Goal: Task Accomplishment & Management: Manage account settings

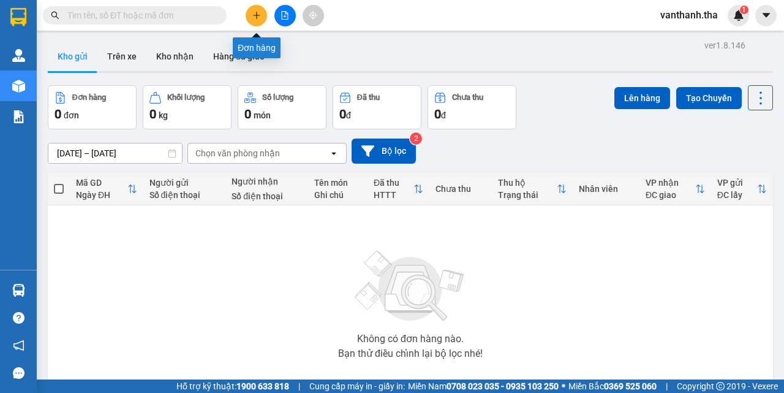
click at [251, 10] on button at bounding box center [256, 15] width 21 height 21
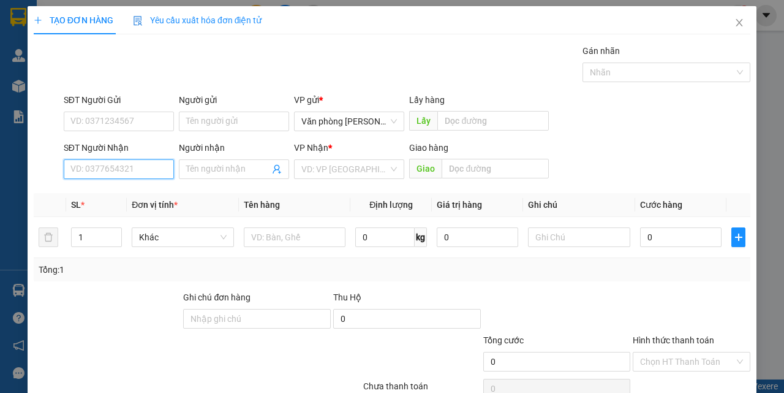
click at [124, 168] on input "SĐT Người Nhận" at bounding box center [119, 169] width 110 height 20
click at [137, 195] on div "0938092470 - tuấn" at bounding box center [117, 193] width 94 height 13
type input "0938092470"
type input "tuấn"
type input "0938092470"
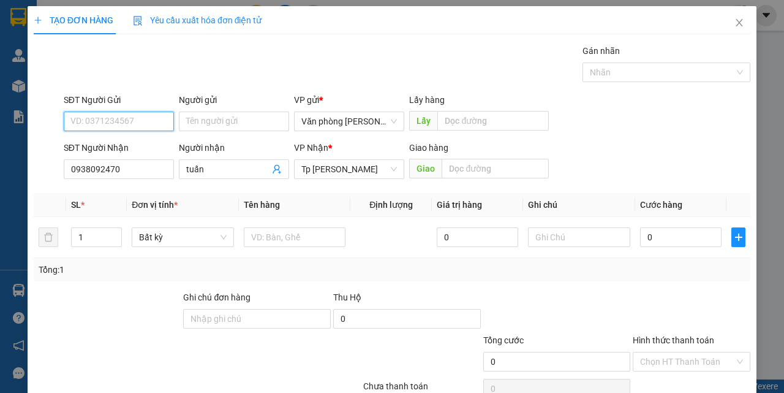
click at [143, 123] on input "SĐT Người Gửi" at bounding box center [119, 121] width 110 height 20
click at [138, 144] on div "0366535214 - khánh" at bounding box center [130, 145] width 121 height 13
type input "0366535214"
type input "khánh"
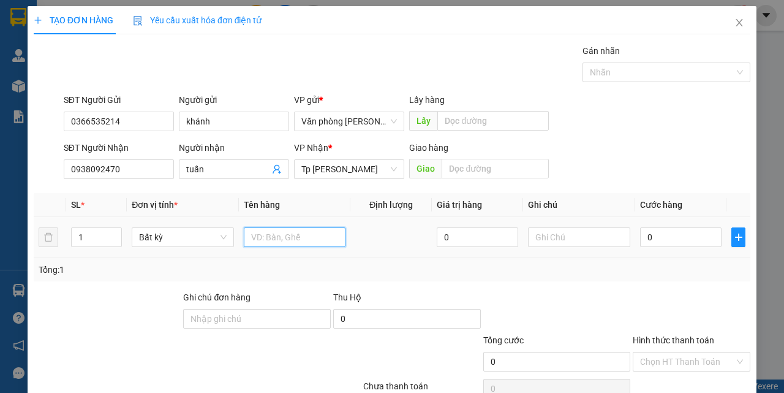
click at [274, 237] on input "text" at bounding box center [295, 237] width 102 height 20
click at [281, 239] on input "1 bị" at bounding box center [295, 237] width 102 height 20
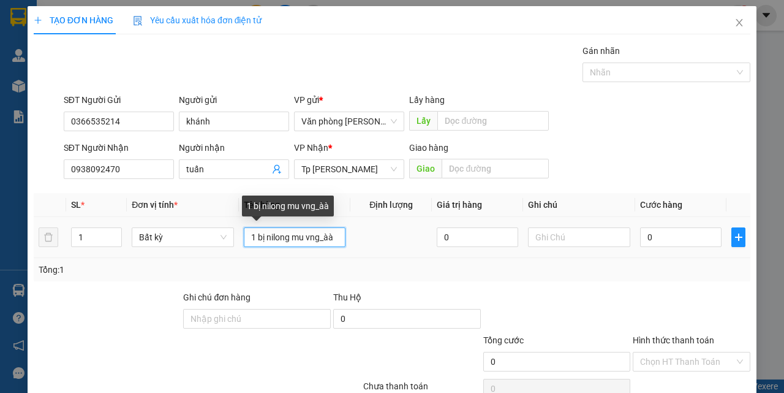
click at [339, 238] on input "1 bị nilong mu vng_àà" at bounding box center [295, 237] width 102 height 20
click at [330, 239] on input "1 bị nilong muà" at bounding box center [295, 237] width 102 height 20
click at [314, 242] on input "1 bị nilong mà" at bounding box center [295, 237] width 102 height 20
click at [333, 237] on input "1 bị nilong màu và" at bounding box center [295, 237] width 102 height 20
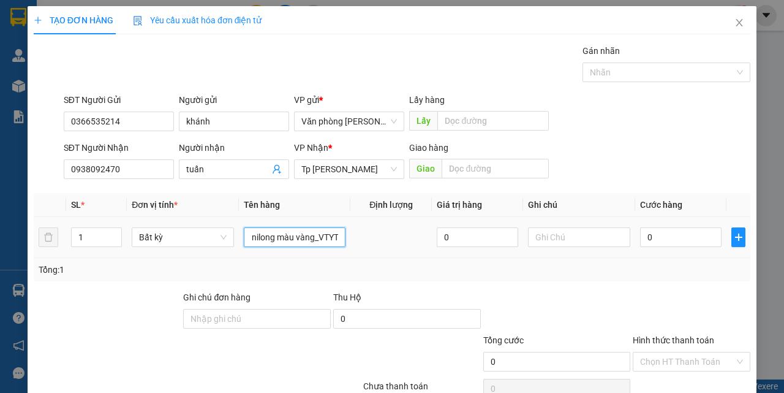
type input "1 bị nilong màu vàng_VTYT"
click at [646, 227] on td "0" at bounding box center [680, 237] width 91 height 41
click at [656, 230] on input "0" at bounding box center [680, 237] width 81 height 20
type input "005"
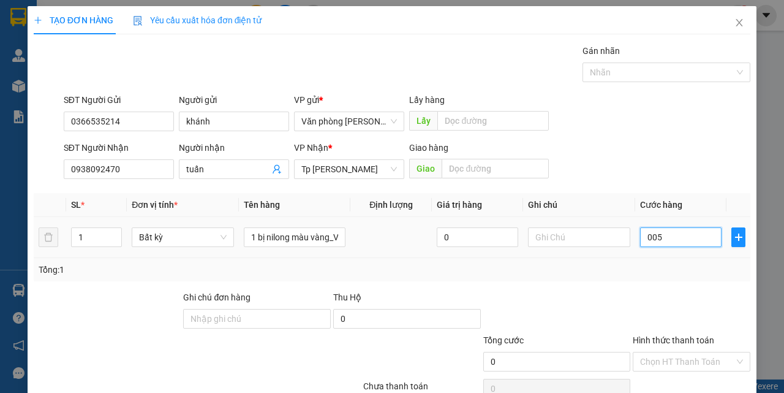
type input "5"
type input "0.050"
type input "50"
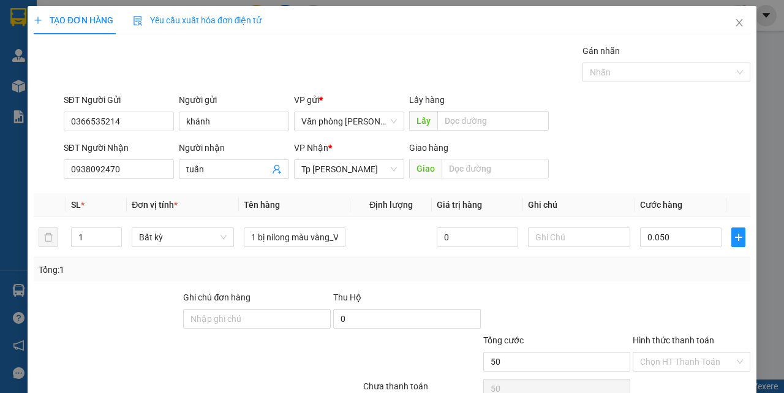
click at [669, 281] on div "Tổng: 1" at bounding box center [392, 269] width 717 height 23
type input "50.000"
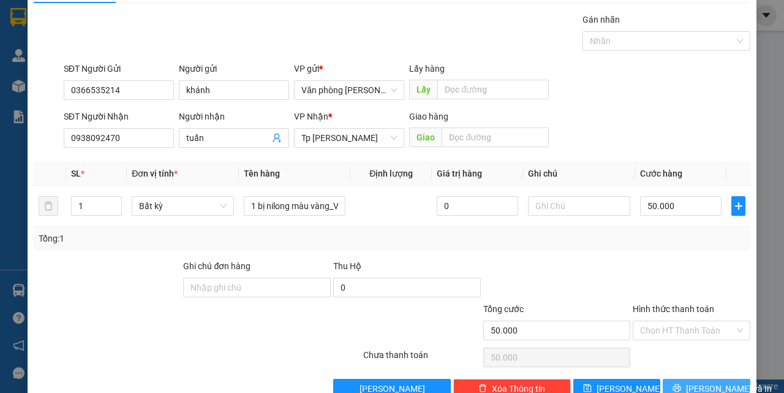
scroll to position [61, 0]
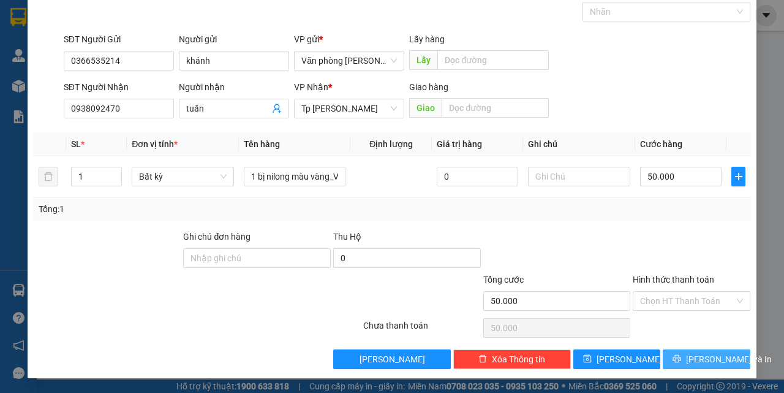
click at [690, 356] on span "Lưu và In" at bounding box center [729, 358] width 86 height 13
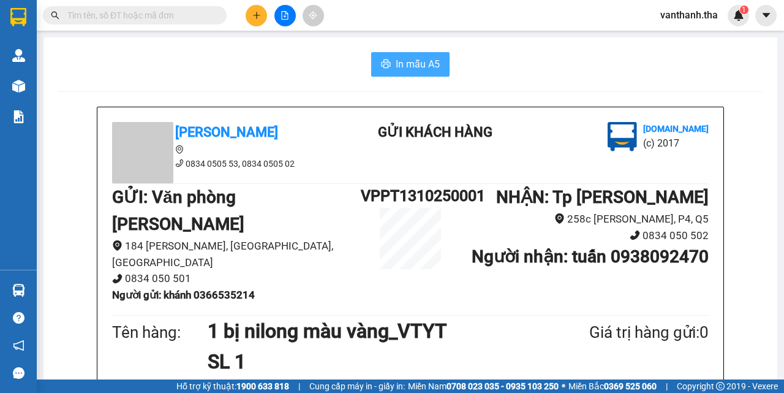
click at [397, 65] on span "In mẫu A5" at bounding box center [418, 63] width 44 height 15
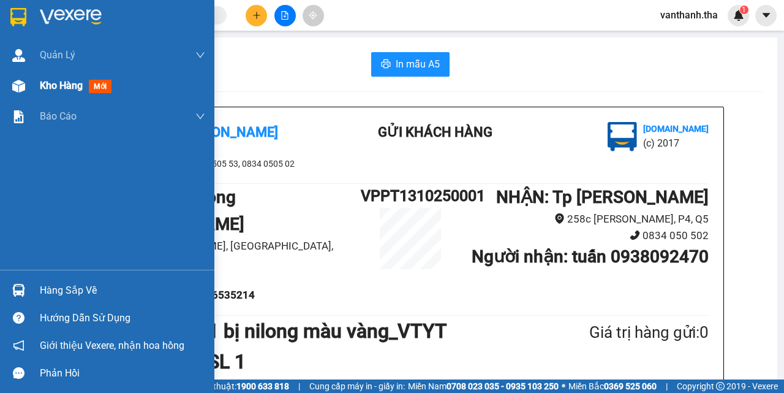
click at [59, 85] on span "Kho hàng" at bounding box center [61, 86] width 43 height 12
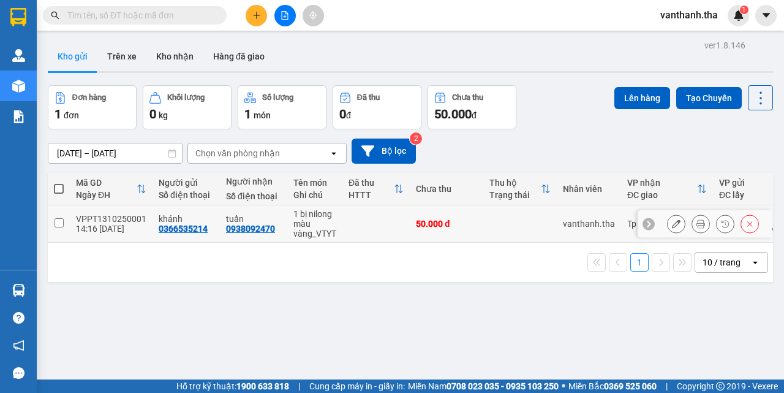
click at [61, 222] on input "checkbox" at bounding box center [59, 222] width 9 height 9
checkbox input "true"
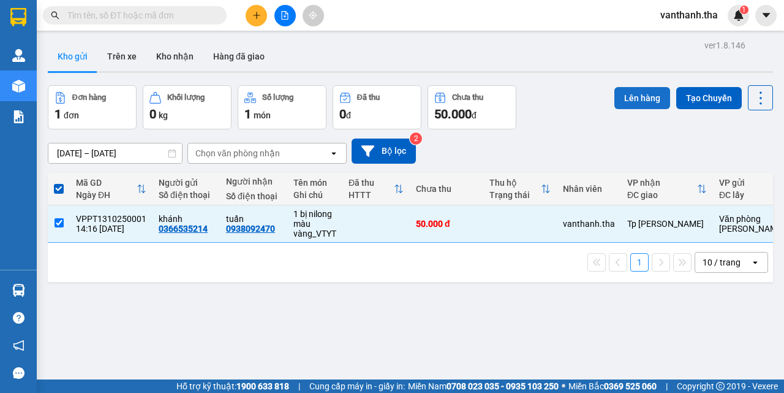
click at [625, 104] on button "Lên hàng" at bounding box center [642, 98] width 56 height 22
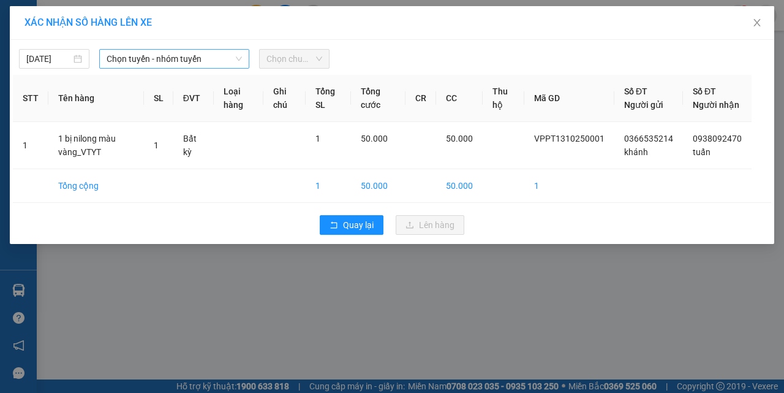
click at [146, 59] on span "Chọn tuyến - nhóm tuyến" at bounding box center [174, 59] width 135 height 18
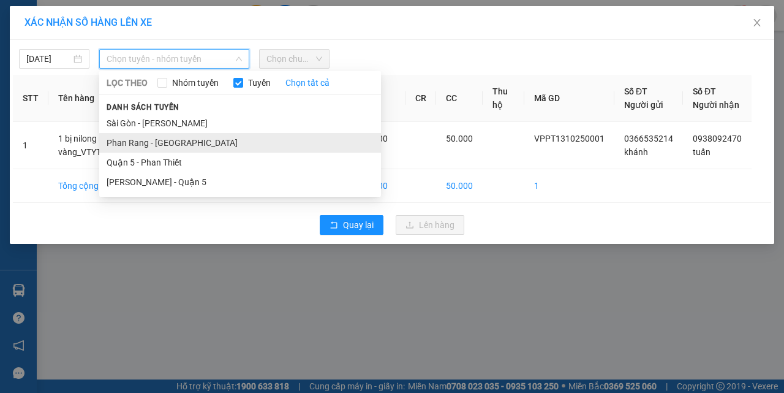
click at [138, 137] on li "Phan Rang - Sài Gòn" at bounding box center [240, 143] width 282 height 20
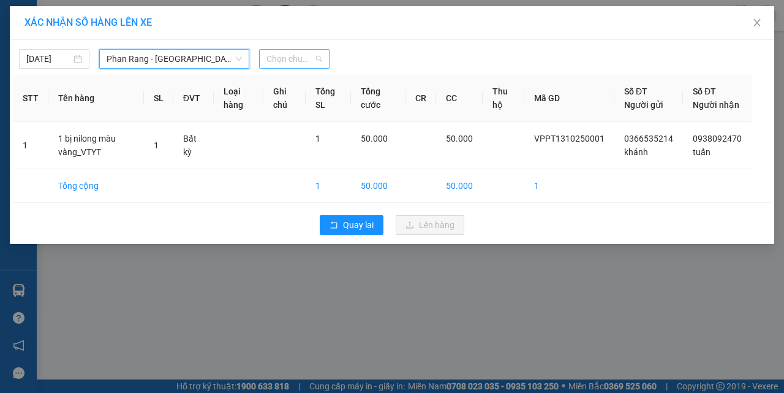
click at [300, 59] on span "Chọn chuyến" at bounding box center [294, 59] width 56 height 18
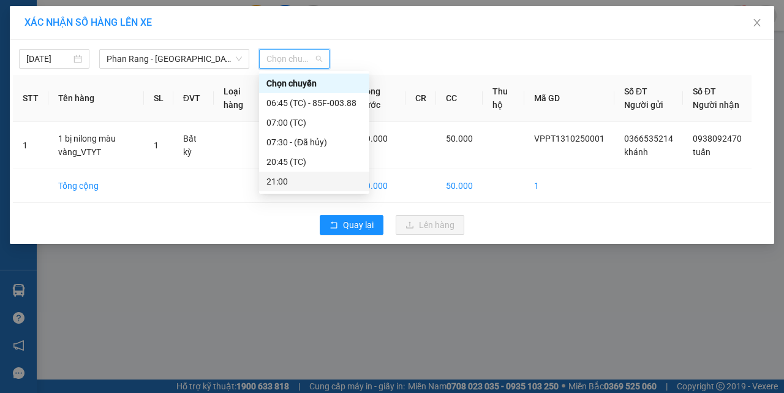
click at [287, 176] on div "21:00" at bounding box center [314, 181] width 96 height 13
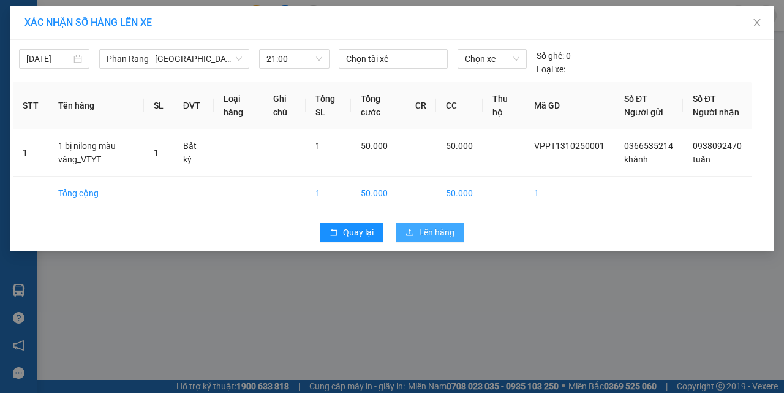
click at [420, 239] on span "Lên hàng" at bounding box center [437, 231] width 36 height 13
